Goal: Obtain resource: Obtain resource

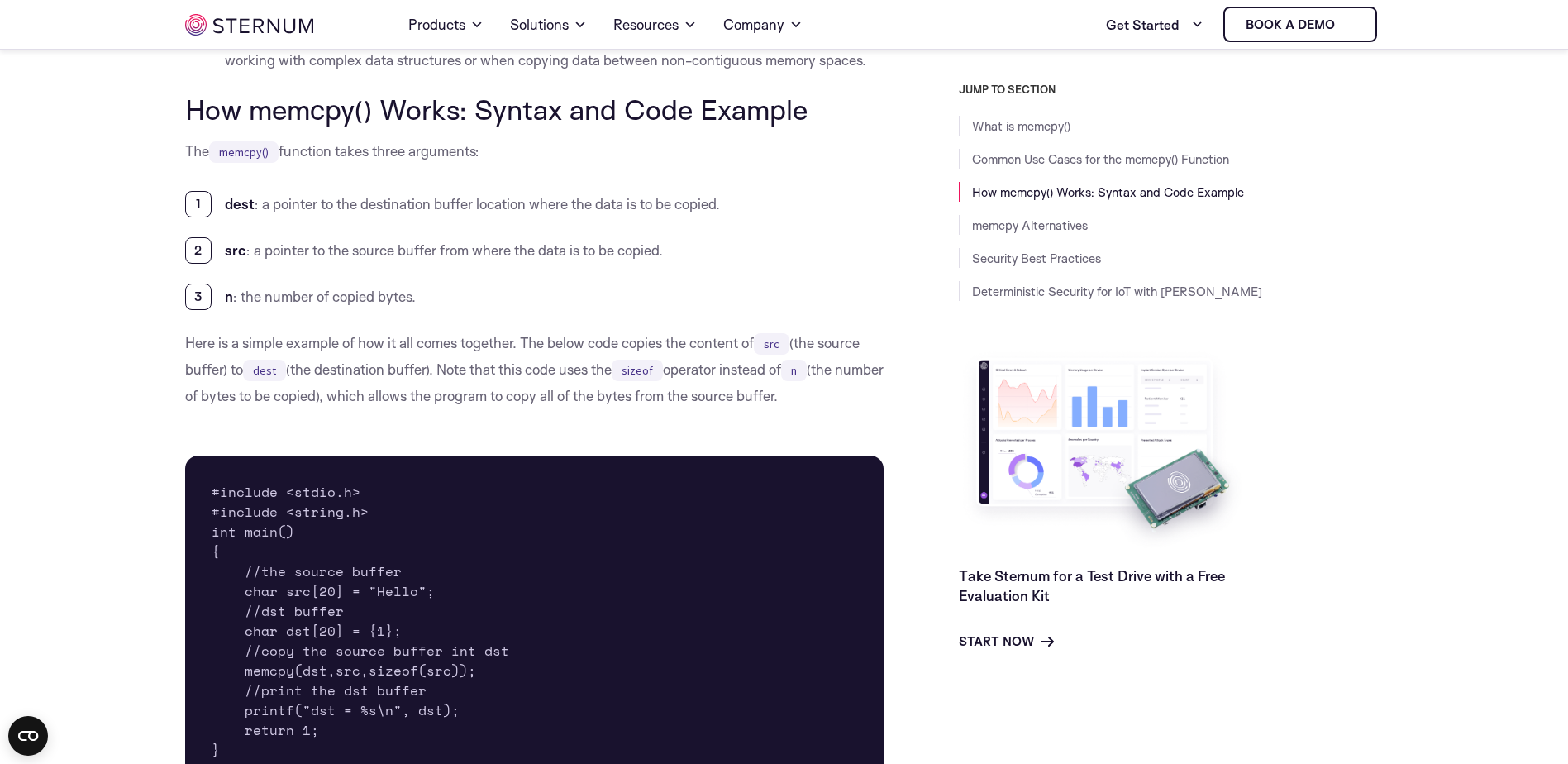
scroll to position [1388, 0]
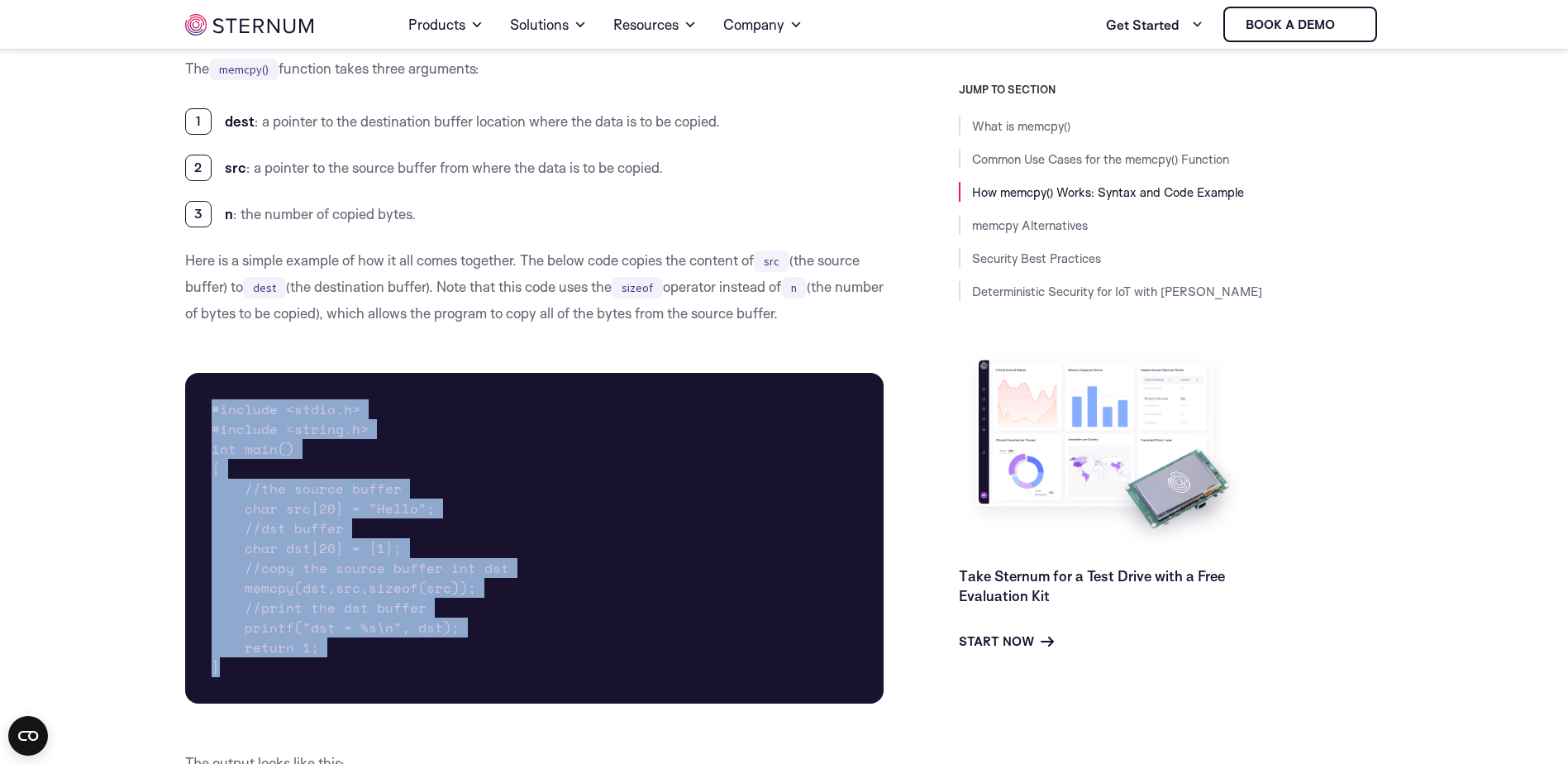
drag, startPoint x: 220, startPoint y: 668, endPoint x: 204, endPoint y: 413, distance: 255.5
click at [204, 413] on pre "#include <stdio.h> #include <string.h> int main() { //the source buffer char sr…" at bounding box center [534, 538] width 699 height 331
copy pre "#include <stdio.h> #include <string.h> int main() { //the source buffer char sr…"
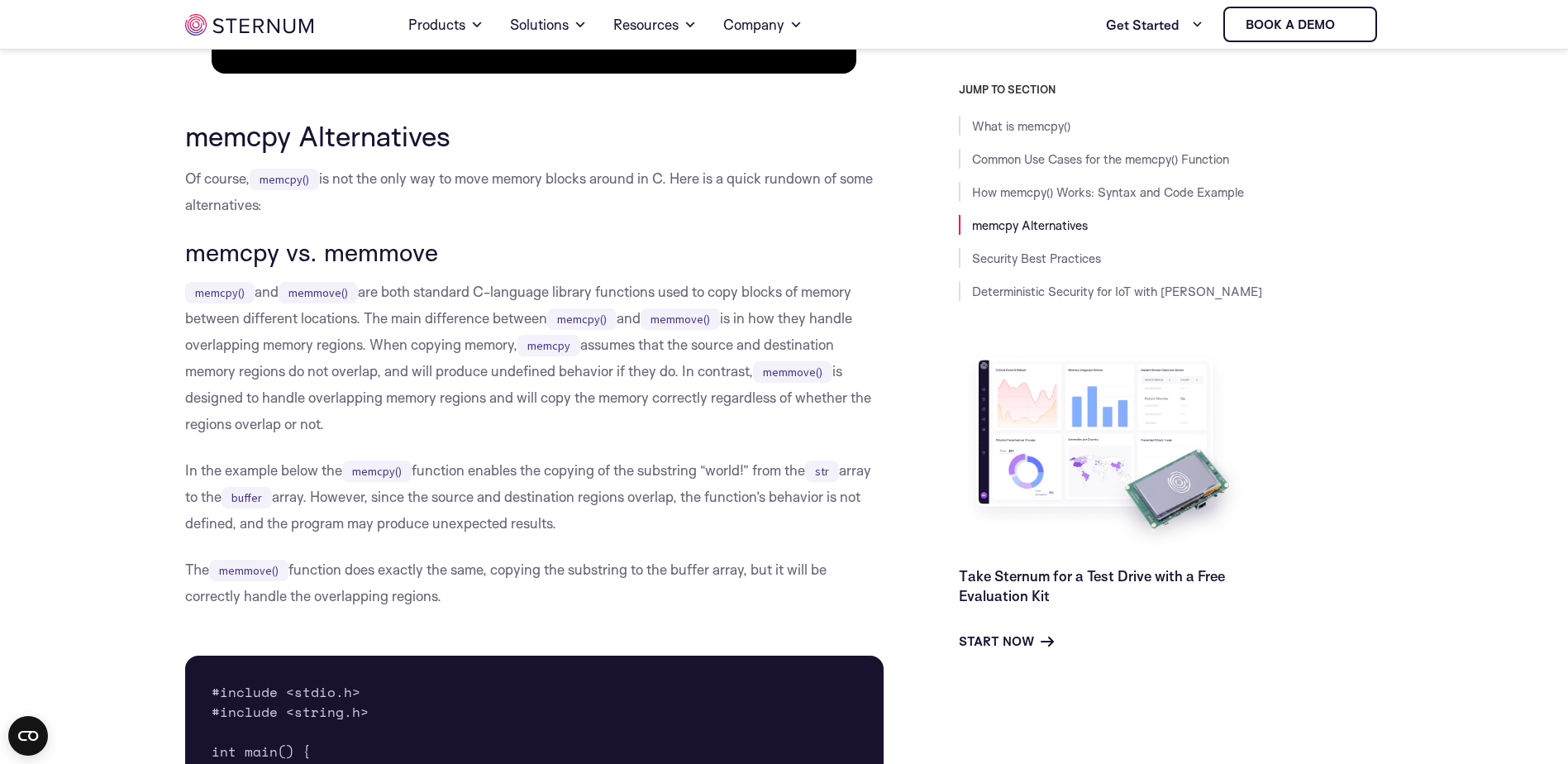
scroll to position [2629, 0]
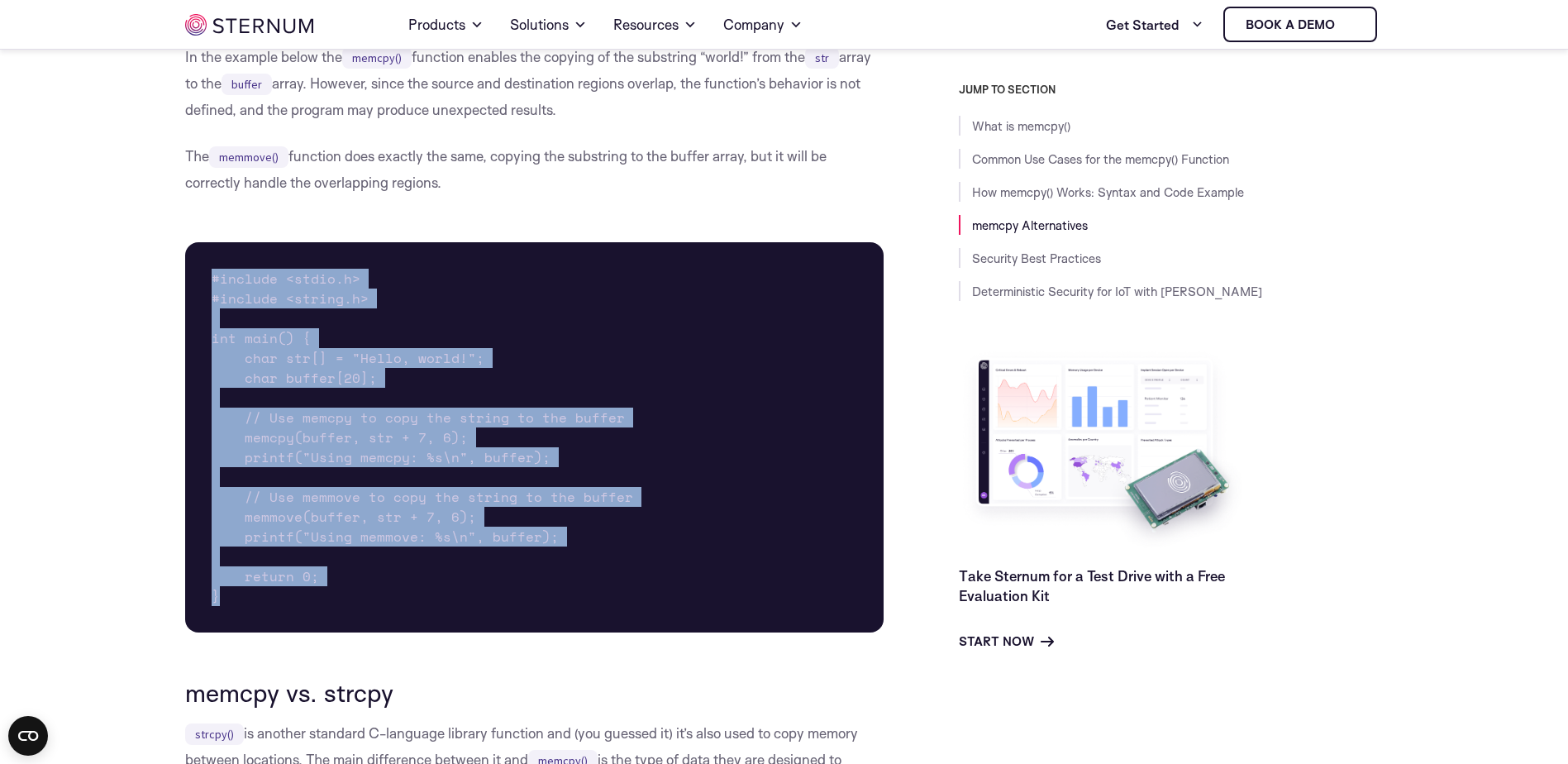
drag, startPoint x: 236, startPoint y: 596, endPoint x: 214, endPoint y: 271, distance: 325.7
click at [214, 271] on pre "#include <stdio.h> #include <string.h> int main() { char str[] = "Hello, world!…" at bounding box center [534, 437] width 699 height 390
copy pre "#include <stdio.h> #include <string.h> int main() { char str[] = "Hello, world!…"
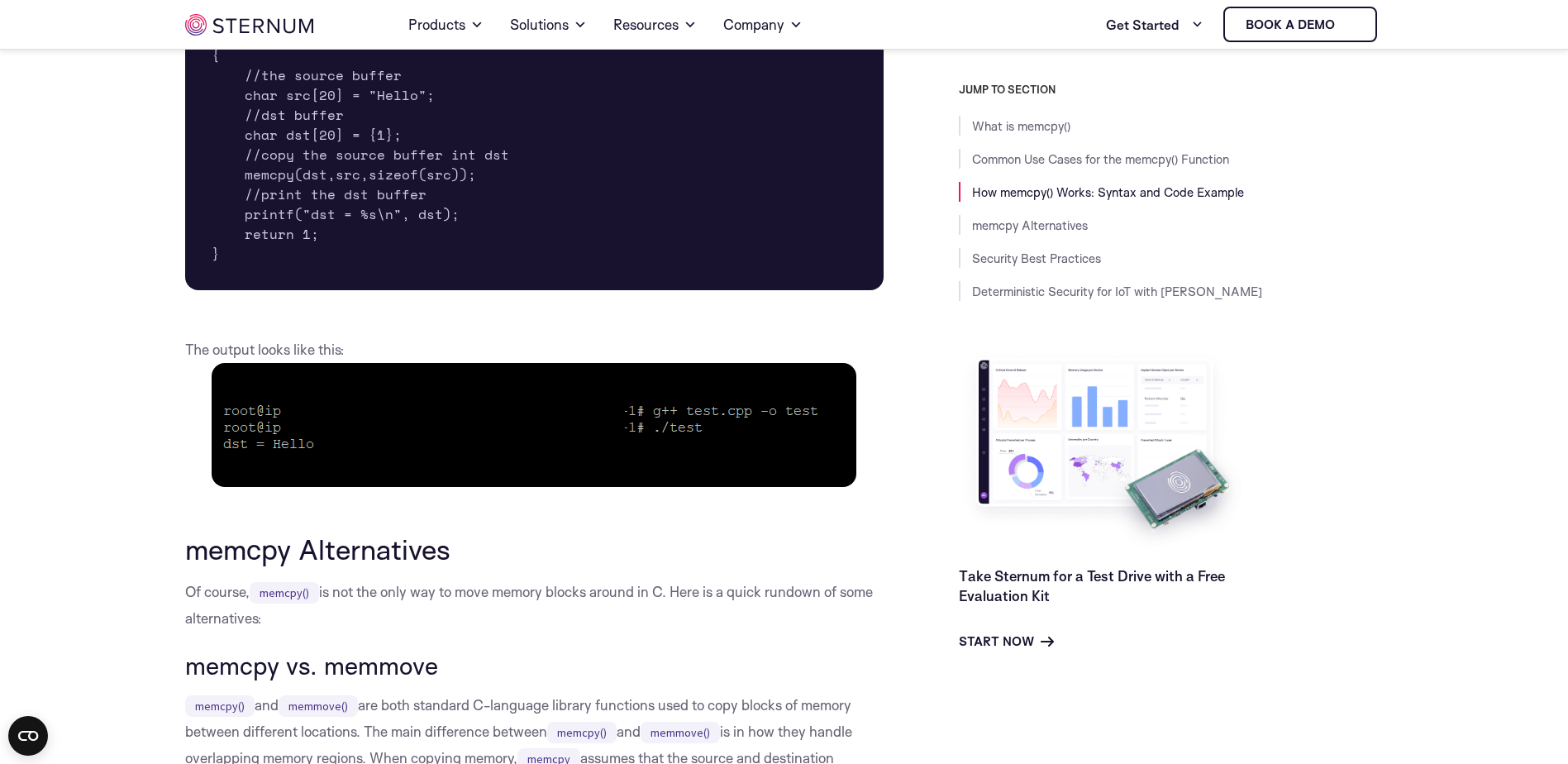
scroll to position [1636, 0]
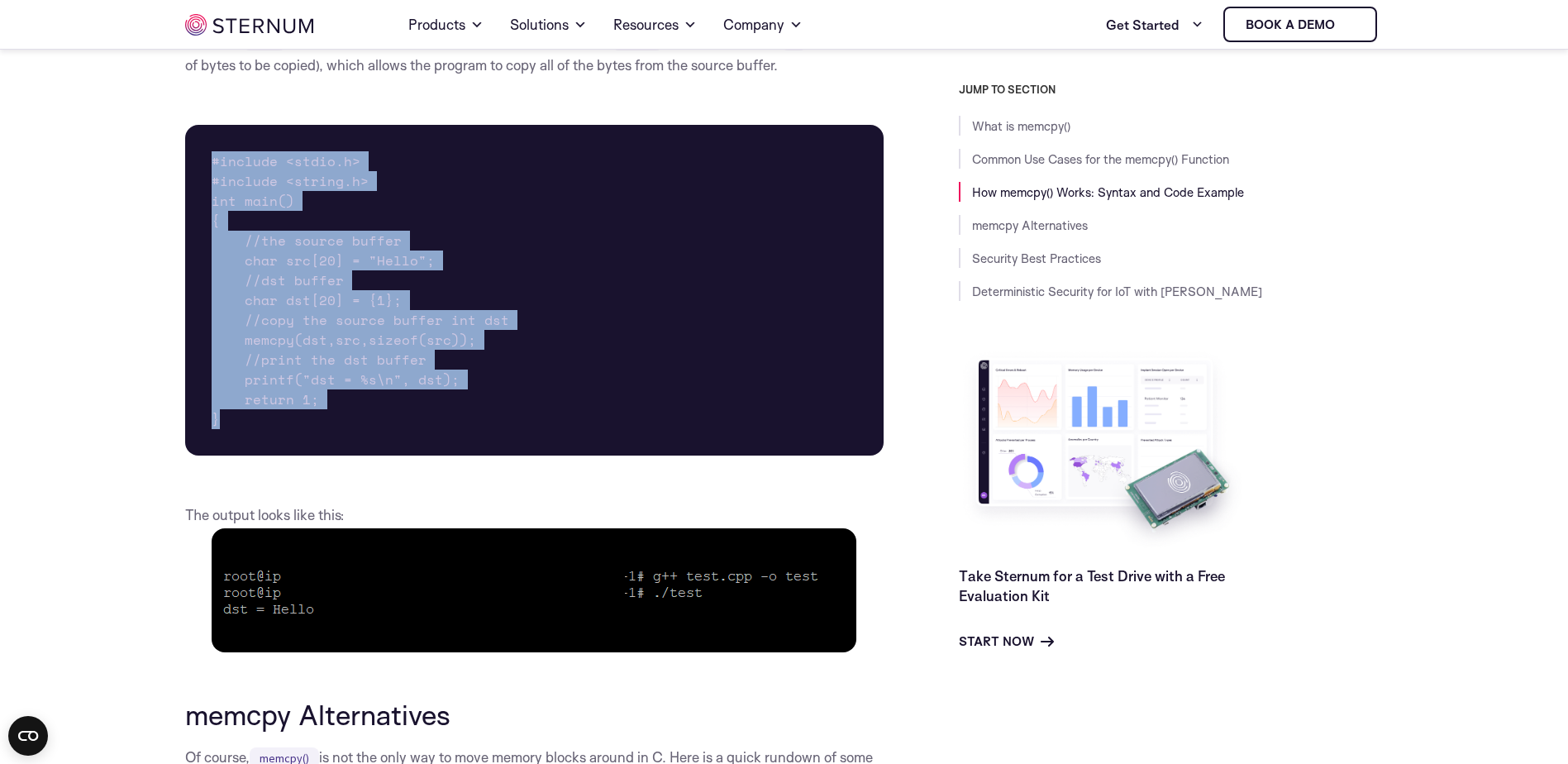
drag, startPoint x: 214, startPoint y: 271, endPoint x: 198, endPoint y: 165, distance: 107.2
click at [198, 165] on pre "#include <stdio.h> #include <string.h> int main() { //the source buffer char sr…" at bounding box center [534, 290] width 699 height 331
copy pre "#include <stdio.h> #include <string.h> int main() { //the source buffer char sr…"
